Goal: Check status: Check status

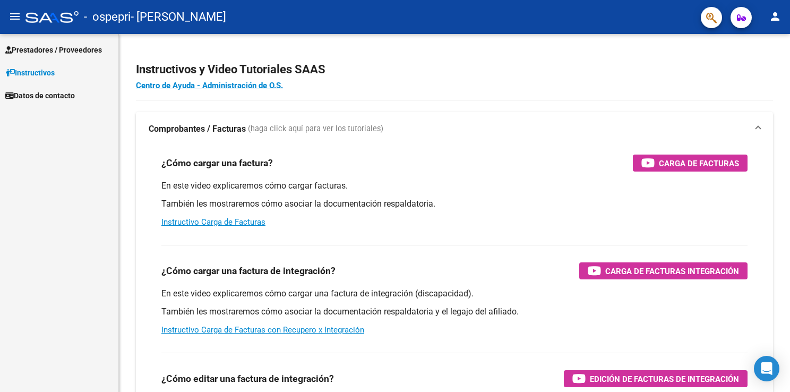
click at [47, 49] on span "Prestadores / Proveedores" at bounding box center [53, 50] width 97 height 12
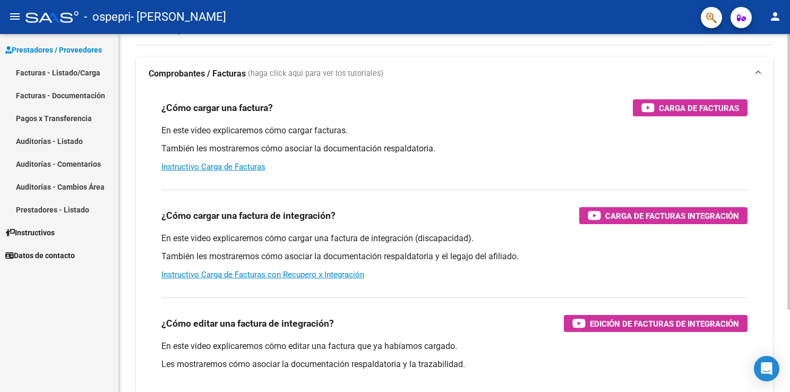
scroll to position [107, 0]
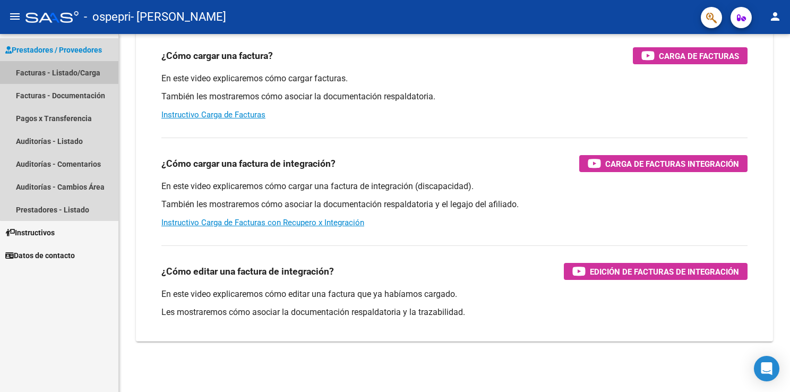
click at [78, 68] on link "Facturas - Listado/Carga" at bounding box center [59, 72] width 118 height 23
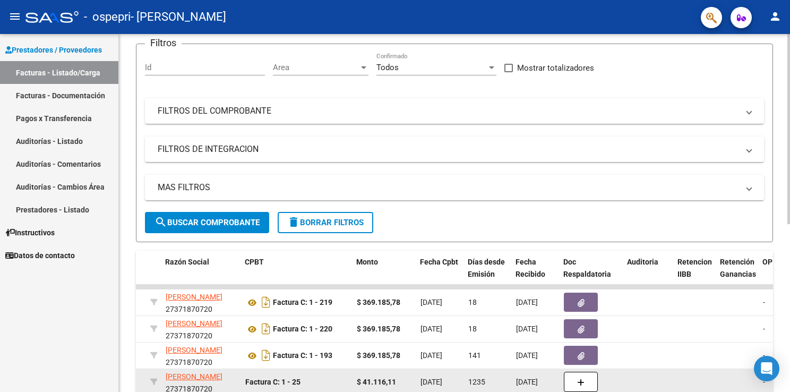
scroll to position [53, 0]
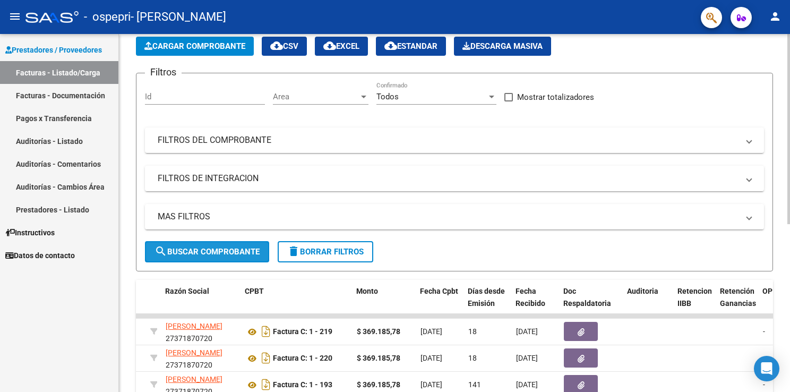
click at [198, 252] on span "search Buscar Comprobante" at bounding box center [207, 252] width 105 height 10
click at [174, 180] on mat-panel-title "FILTROS DE INTEGRACION" at bounding box center [448, 179] width 581 height 12
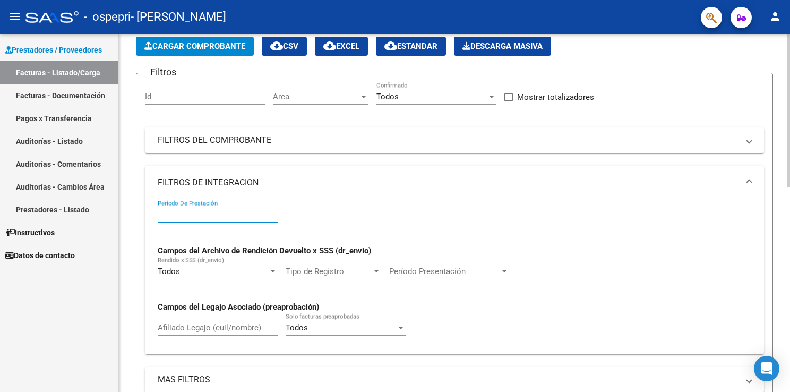
click at [176, 211] on input "Período De Prestación" at bounding box center [218, 215] width 120 height 10
type input "06"
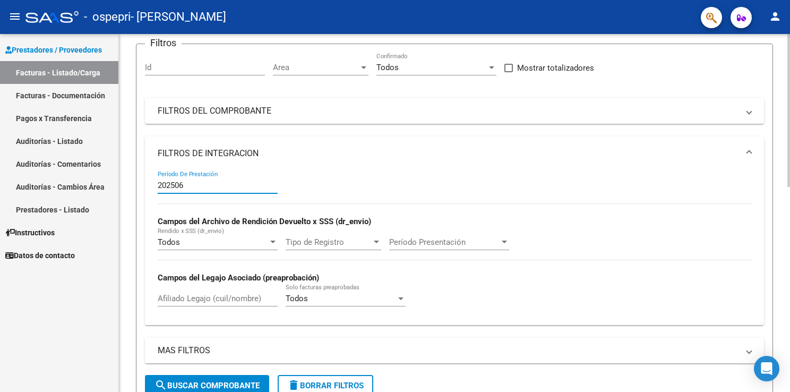
scroll to position [106, 0]
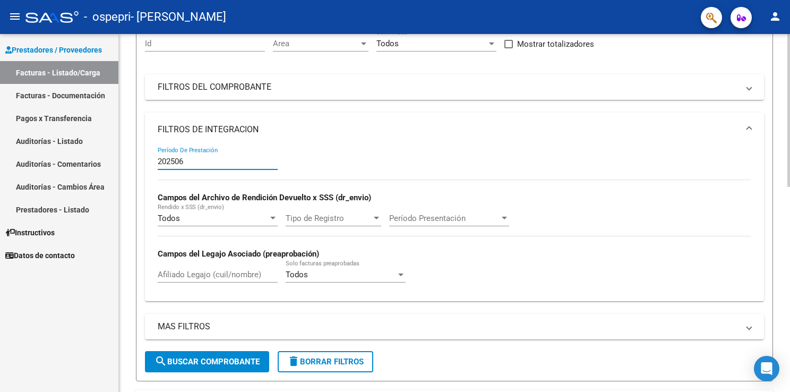
type input "202506"
click at [206, 364] on span "search Buscar Comprobante" at bounding box center [207, 362] width 105 height 10
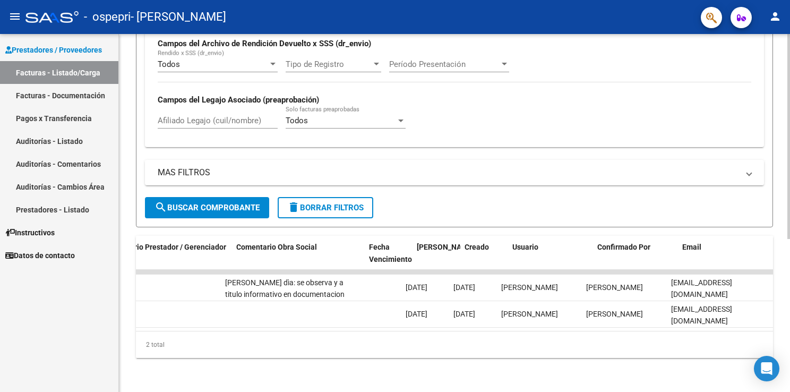
scroll to position [0, 0]
